Goal: Navigation & Orientation: Find specific page/section

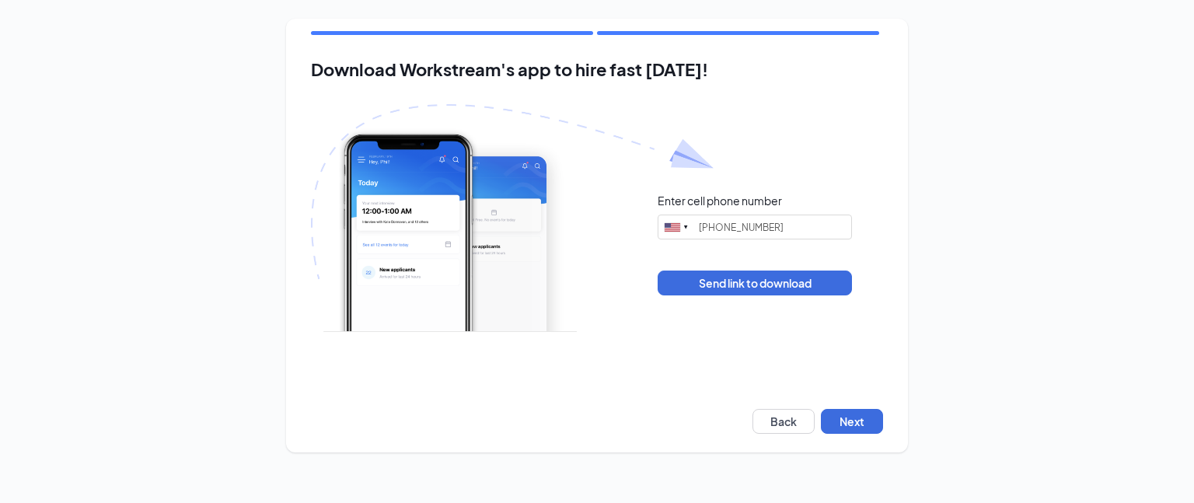
type input "[PHONE_NUMBER]"
click at [780, 423] on button "Back" at bounding box center [783, 421] width 62 height 25
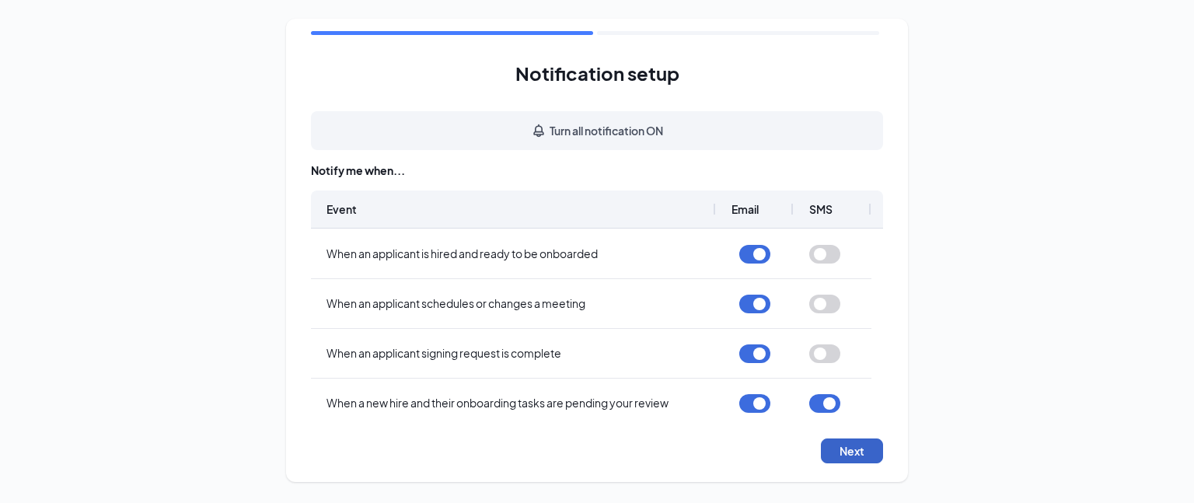
click at [839, 453] on button "Next" at bounding box center [852, 450] width 62 height 25
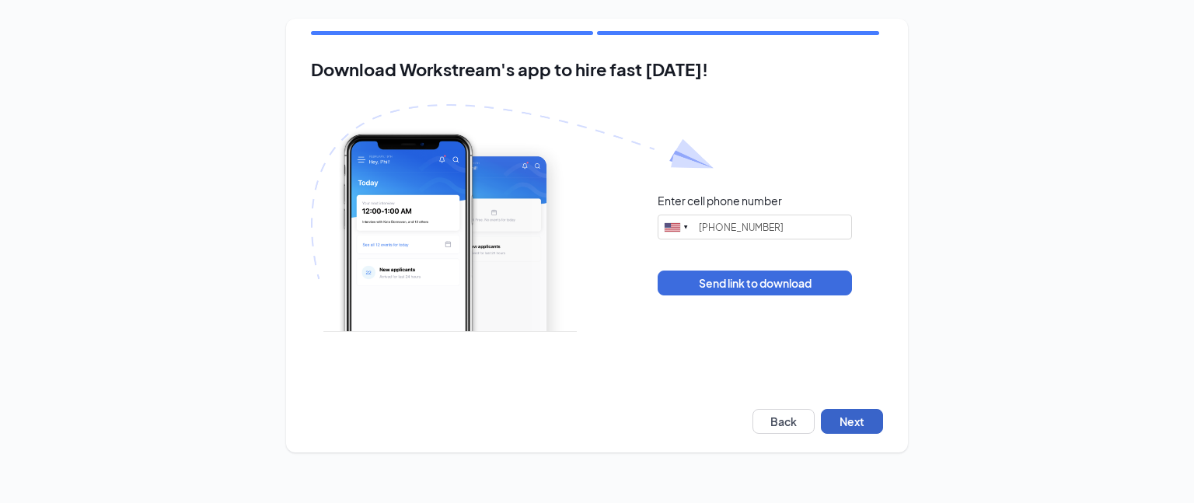
click at [857, 430] on button "Next" at bounding box center [852, 421] width 62 height 25
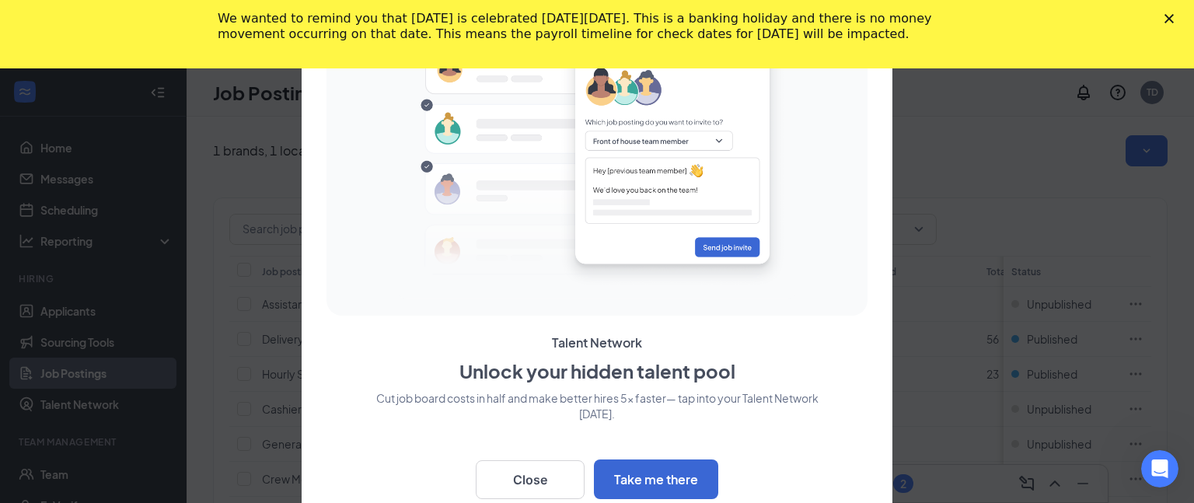
click at [1167, 19] on icon "Close" at bounding box center [1168, 18] width 9 height 9
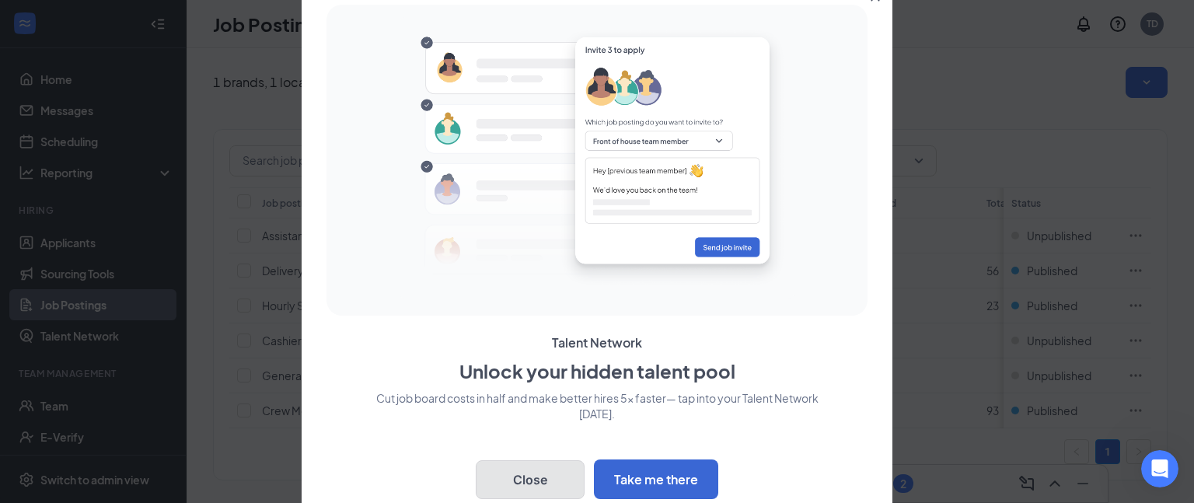
click at [558, 485] on button "Close" at bounding box center [530, 479] width 109 height 39
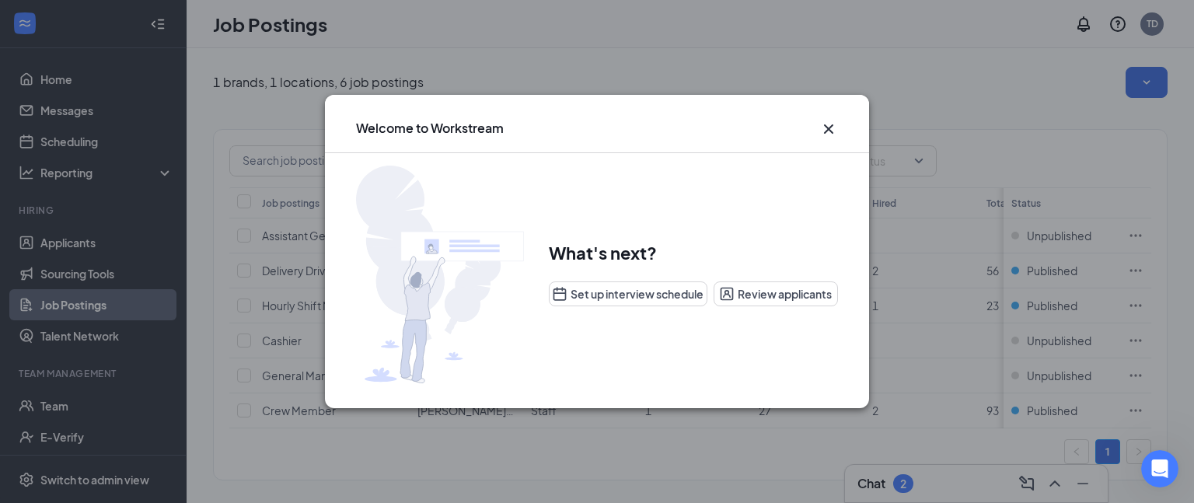
click at [829, 129] on icon "Cross" at bounding box center [828, 128] width 9 height 9
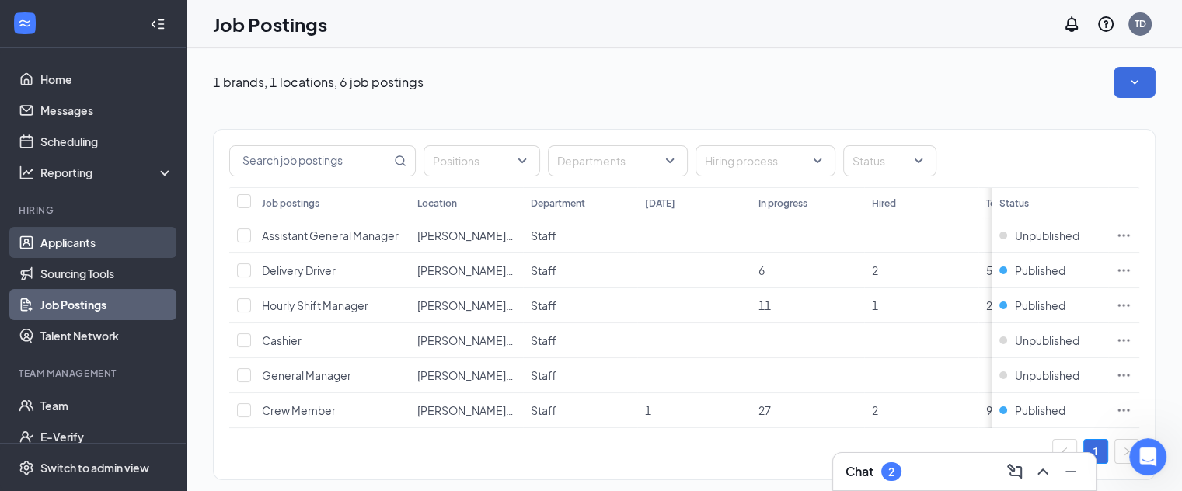
click at [62, 238] on link "Applicants" at bounding box center [106, 242] width 133 height 31
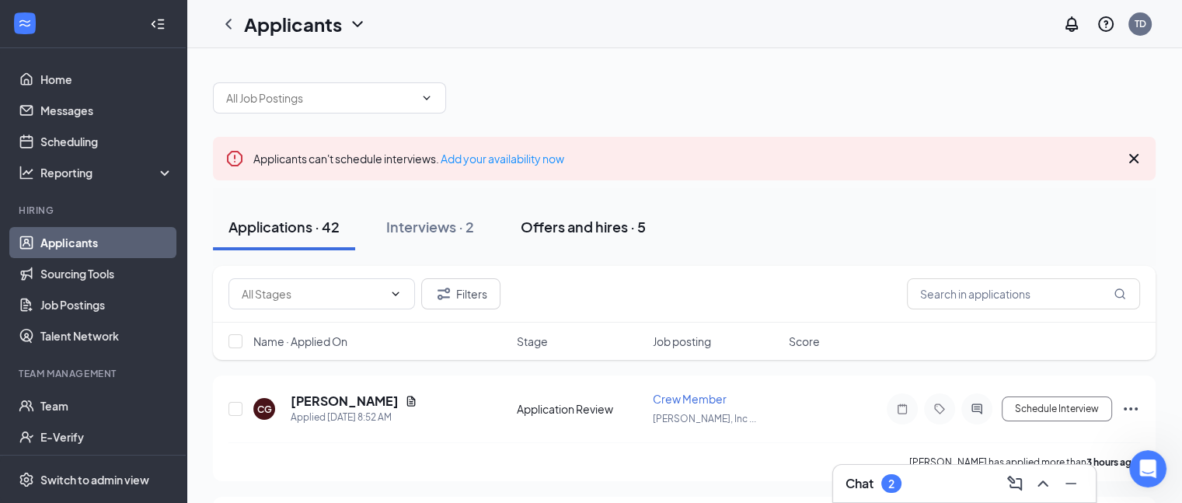
click at [563, 223] on div "Offers and hires · 5" at bounding box center [583, 226] width 125 height 19
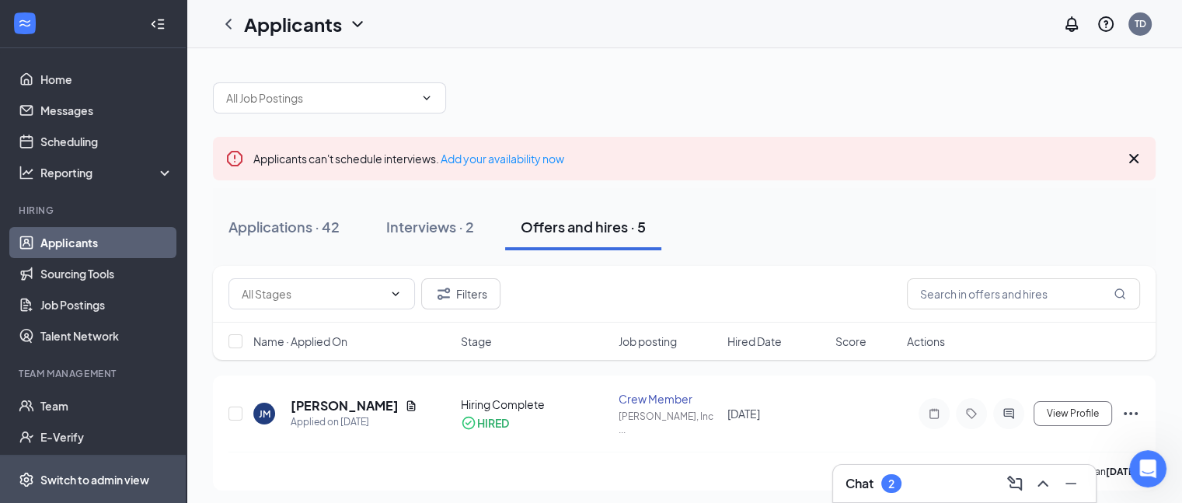
click at [96, 476] on div "Switch to admin view" at bounding box center [94, 480] width 109 height 16
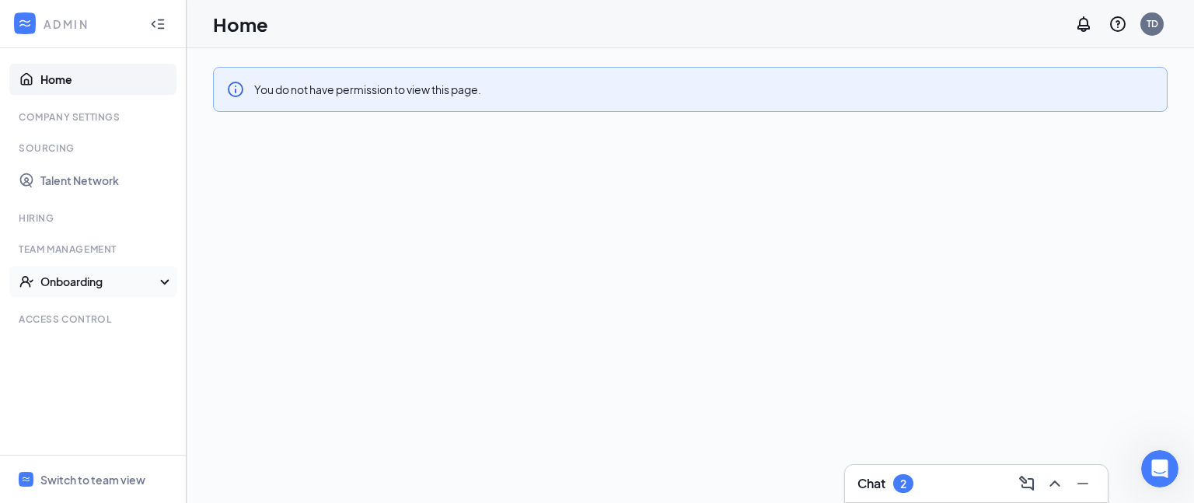
click at [93, 279] on div "Onboarding" at bounding box center [100, 282] width 120 height 16
click at [124, 308] on link "Onboarding Processes" at bounding box center [106, 312] width 133 height 31
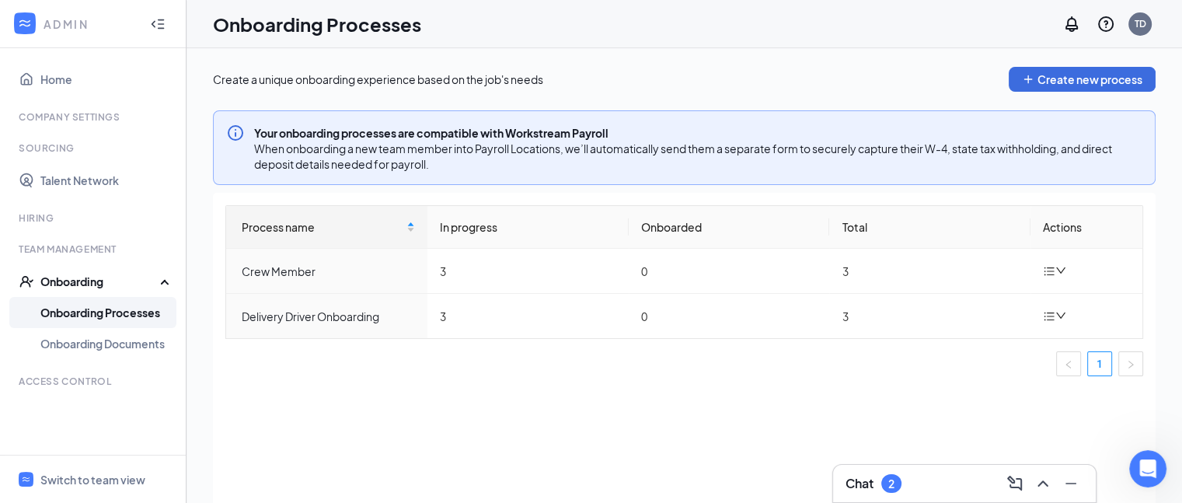
click at [164, 284] on div "Onboarding" at bounding box center [93, 281] width 187 height 31
click at [37, 220] on div "Hiring" at bounding box center [95, 217] width 152 height 13
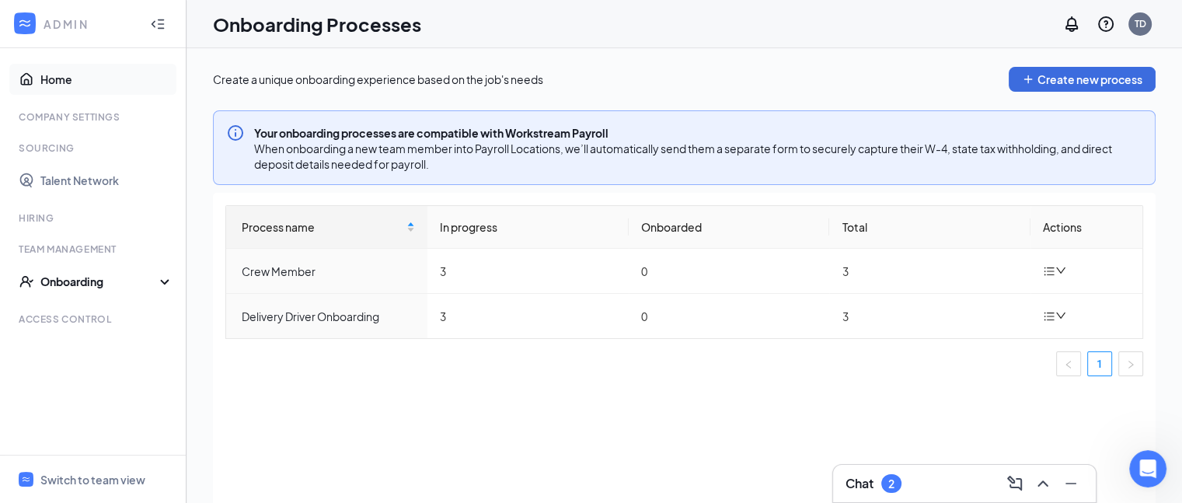
click at [59, 75] on link "Home" at bounding box center [106, 79] width 133 height 31
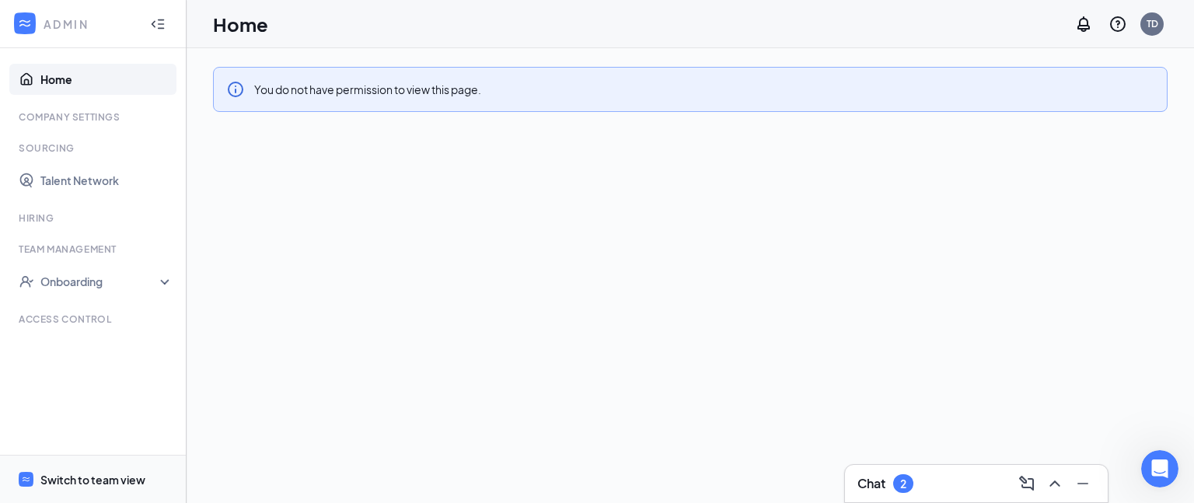
drag, startPoint x: 101, startPoint y: 472, endPoint x: 106, endPoint y: 462, distance: 10.4
click at [103, 467] on span "Switch to team view" at bounding box center [106, 478] width 133 height 47
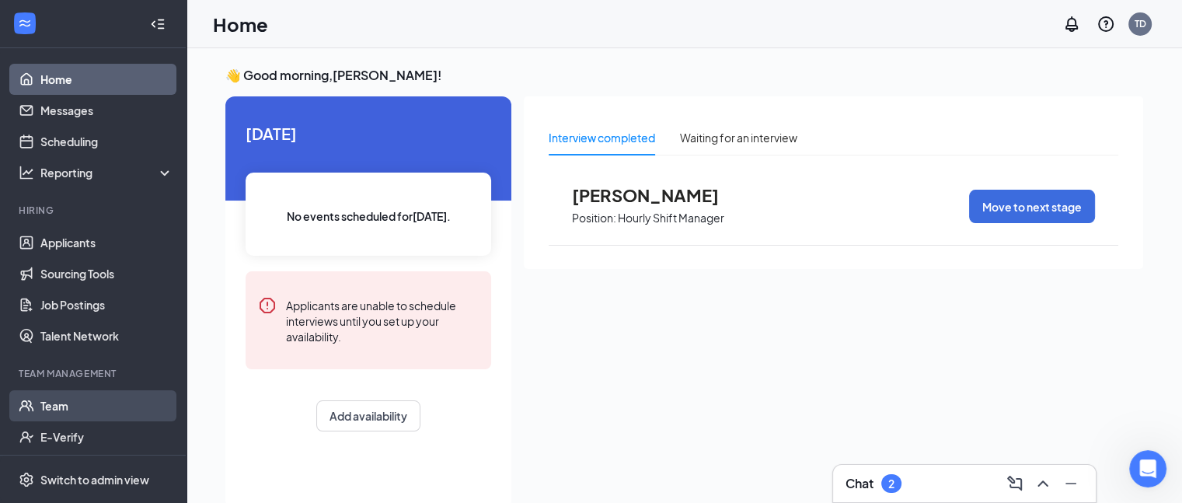
drag, startPoint x: 61, startPoint y: 407, endPoint x: 51, endPoint y: 407, distance: 9.3
click at [59, 407] on link "Team" at bounding box center [106, 405] width 133 height 31
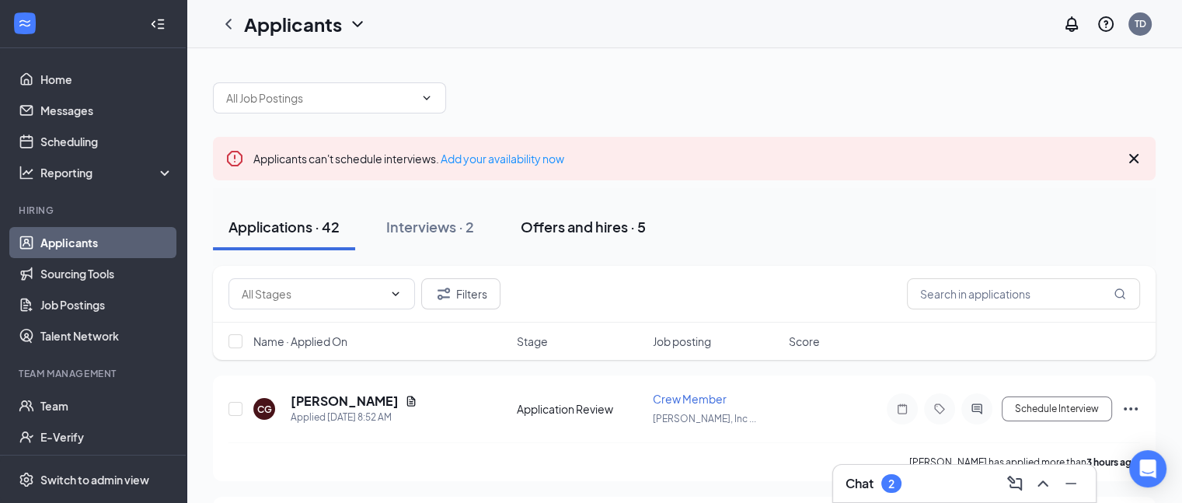
click at [574, 223] on div "Offers and hires · 5" at bounding box center [583, 226] width 125 height 19
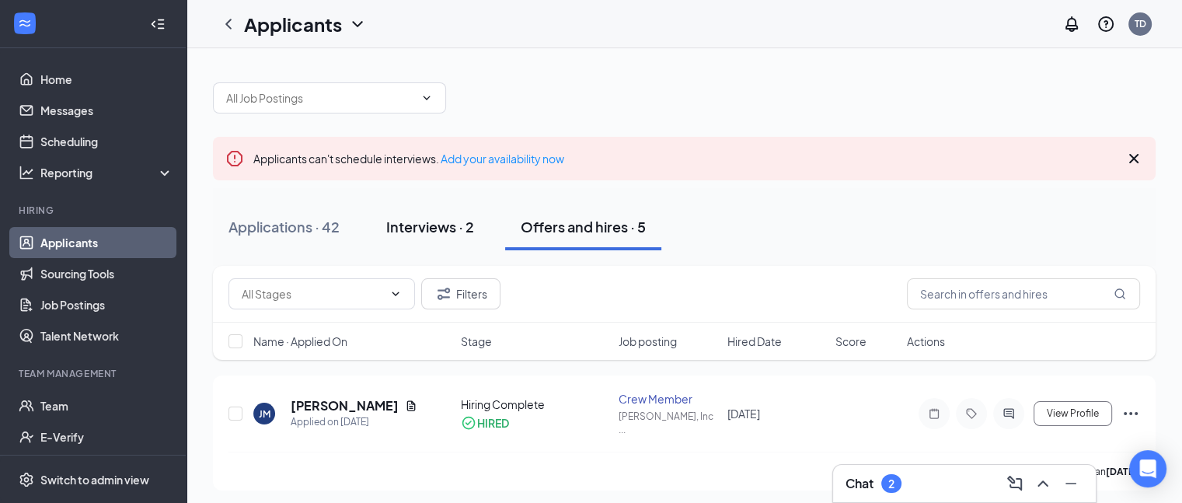
click at [431, 220] on div "Interviews · 2" at bounding box center [430, 226] width 88 height 19
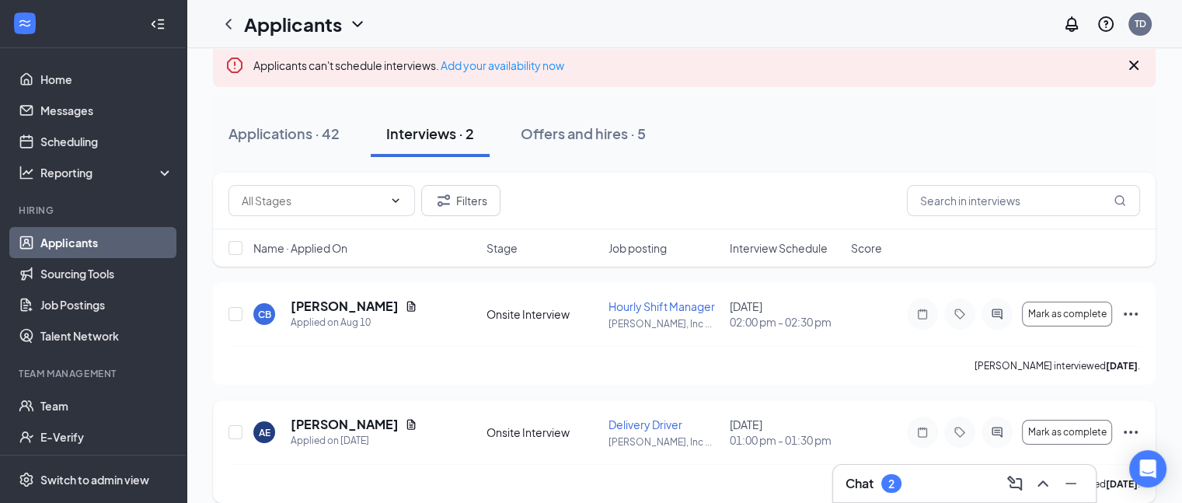
scroll to position [111, 0]
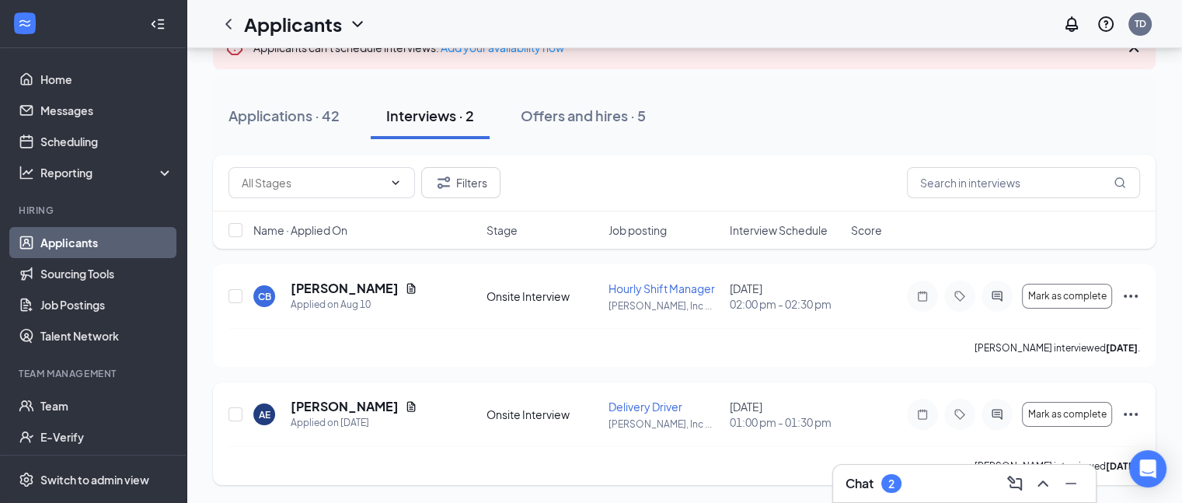
click at [1130, 414] on icon "Ellipses" at bounding box center [1131, 414] width 14 height 3
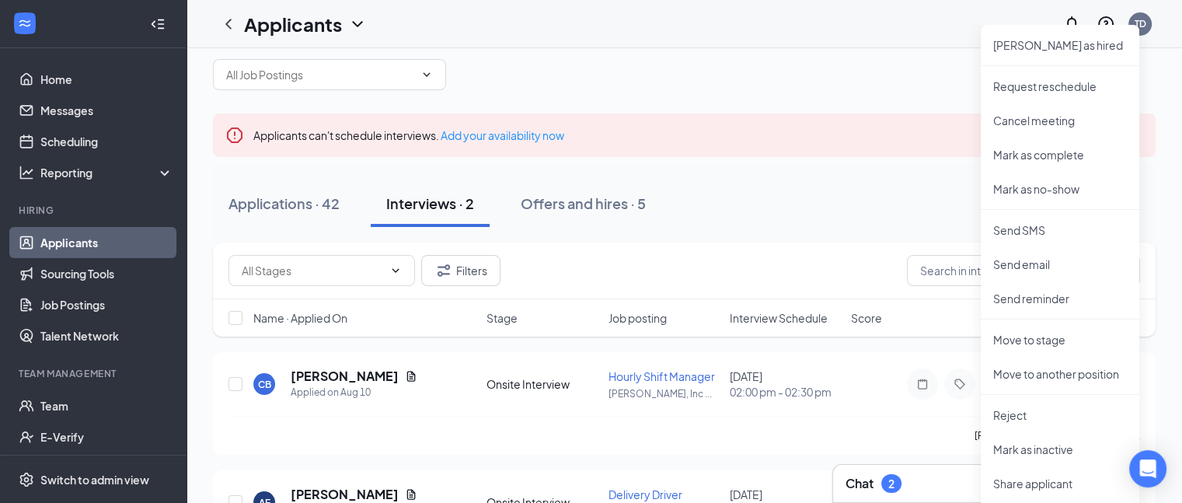
scroll to position [0, 0]
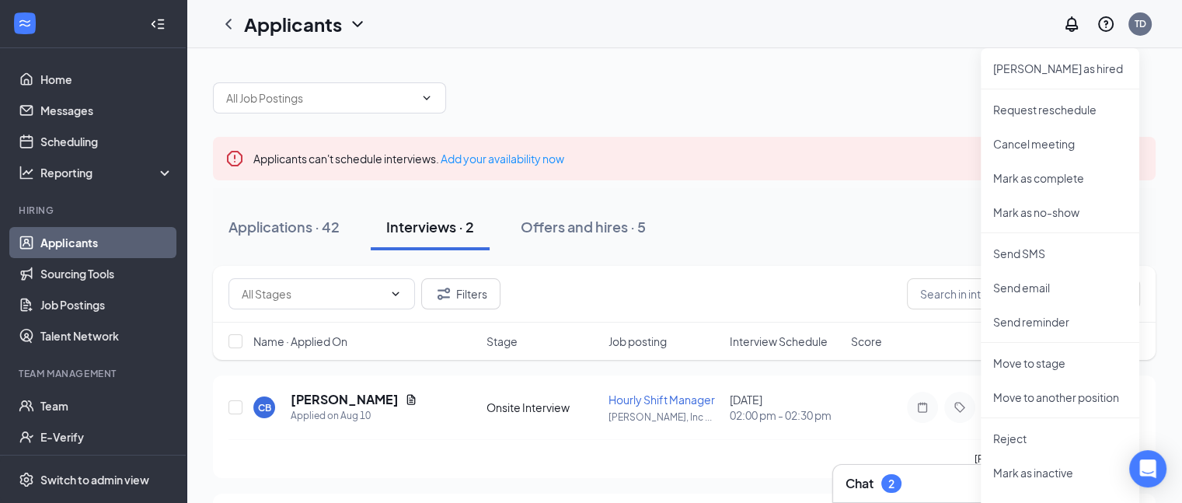
click at [888, 87] on div at bounding box center [684, 90] width 943 height 47
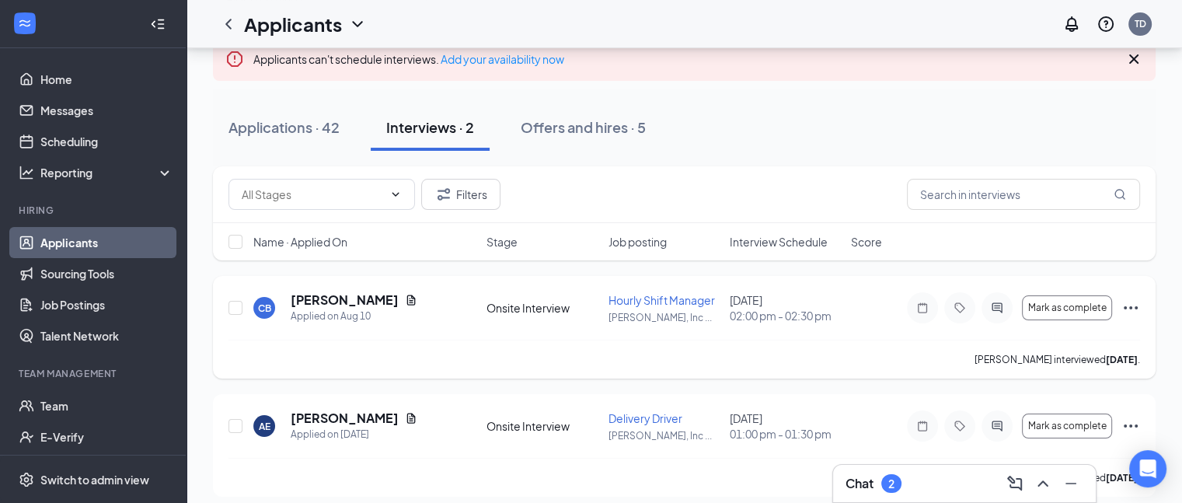
scroll to position [111, 0]
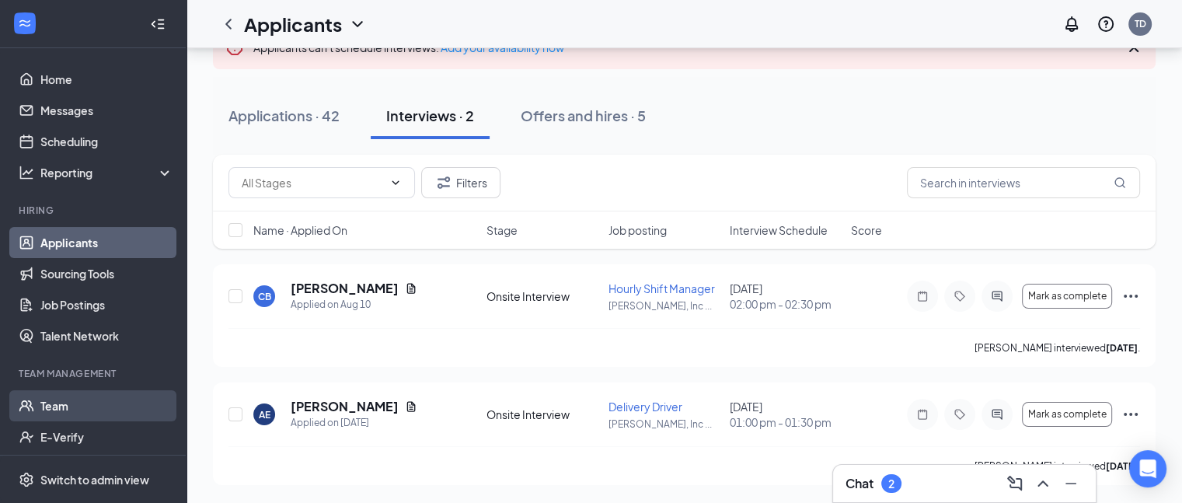
click at [57, 403] on link "Team" at bounding box center [106, 405] width 133 height 31
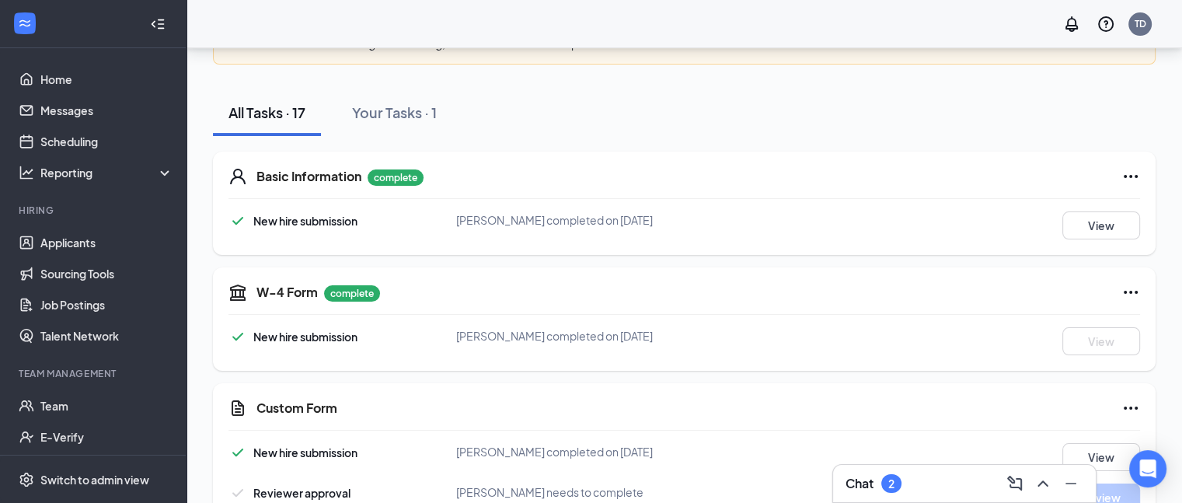
scroll to position [199, 0]
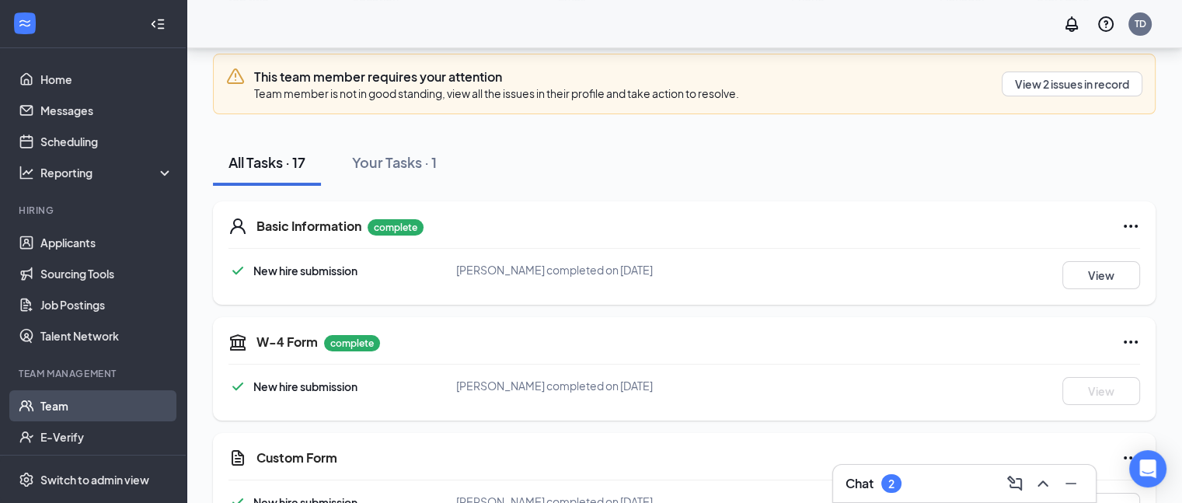
click at [51, 400] on link "Team" at bounding box center [106, 405] width 133 height 31
